Goal: Book appointment/travel/reservation

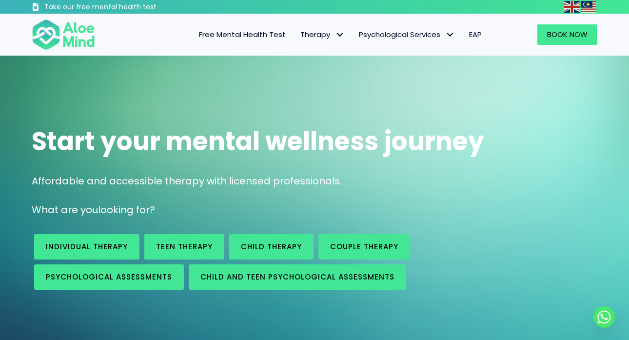
click at [0, 0] on link "Individual therapy" at bounding box center [0, 0] width 0 height 0
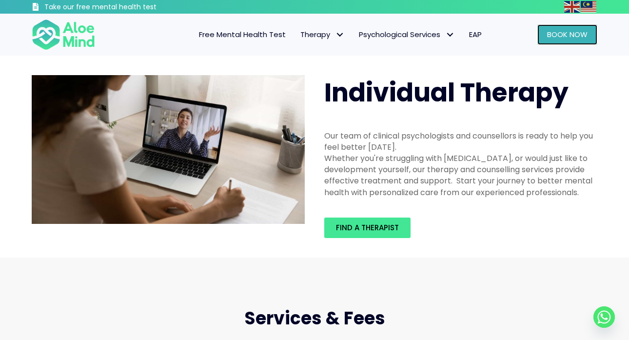
click at [576, 37] on span "Book Now" at bounding box center [567, 34] width 40 height 10
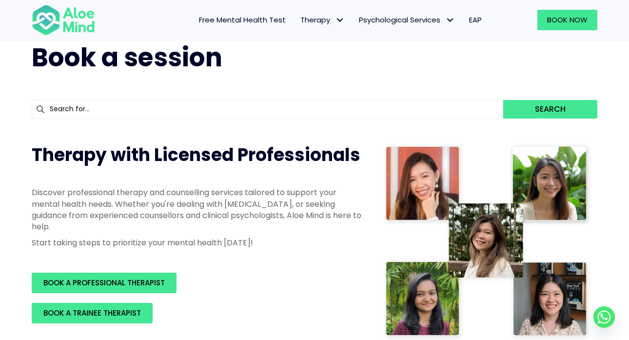
scroll to position [37, 0]
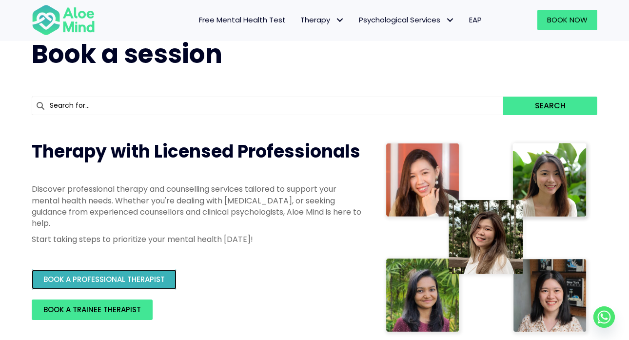
click at [147, 282] on span "BOOK A PROFESSIONAL THERAPIST" at bounding box center [103, 279] width 121 height 10
